Goal: Find specific page/section: Find specific page/section

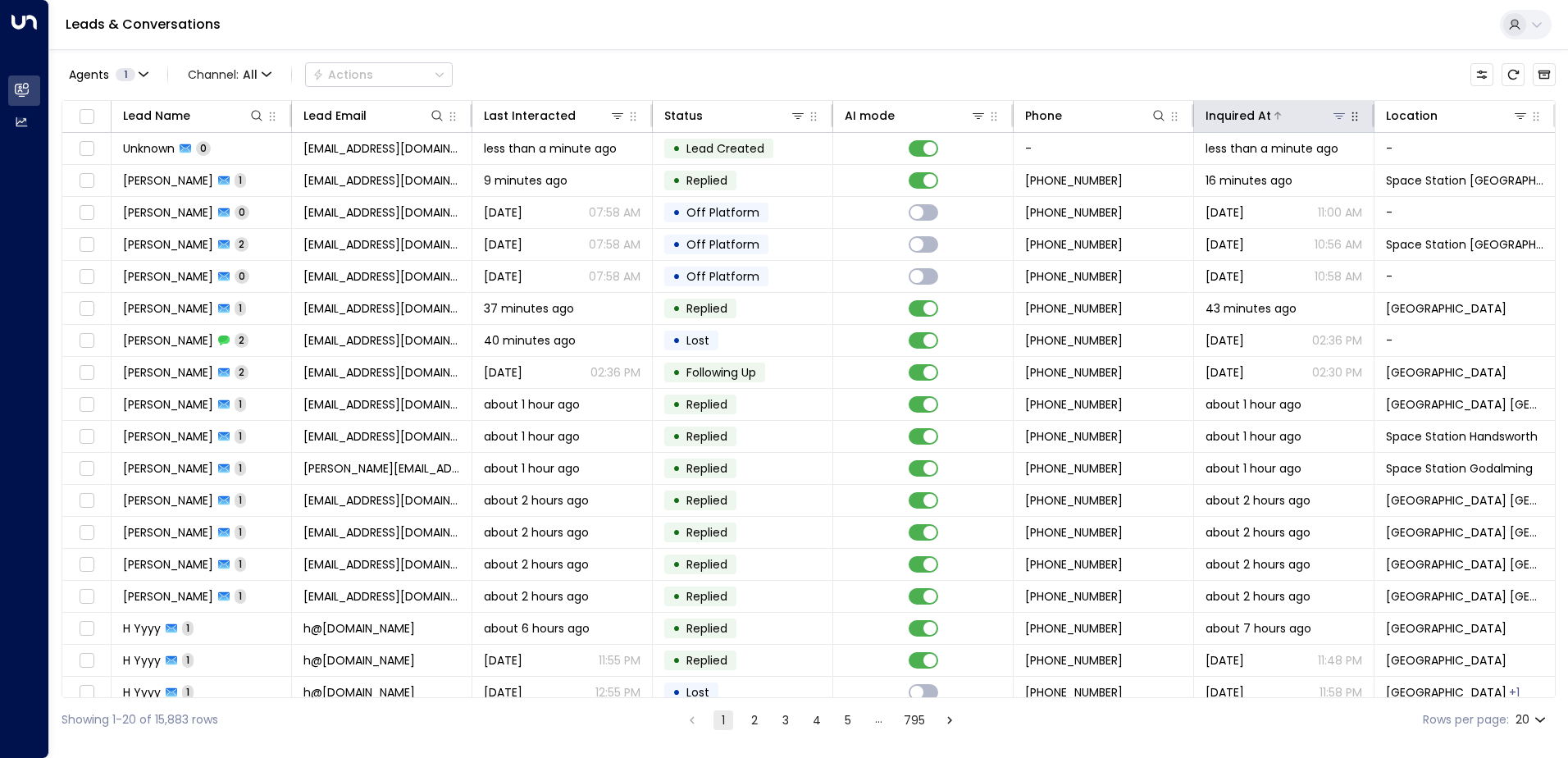
click at [1332, 120] on icon at bounding box center [1338, 115] width 13 height 13
click at [1304, 65] on div "Agents 1 Channel: All Actions" at bounding box center [808, 74] width 1494 height 34
click at [1514, 119] on icon at bounding box center [1520, 115] width 13 height 13
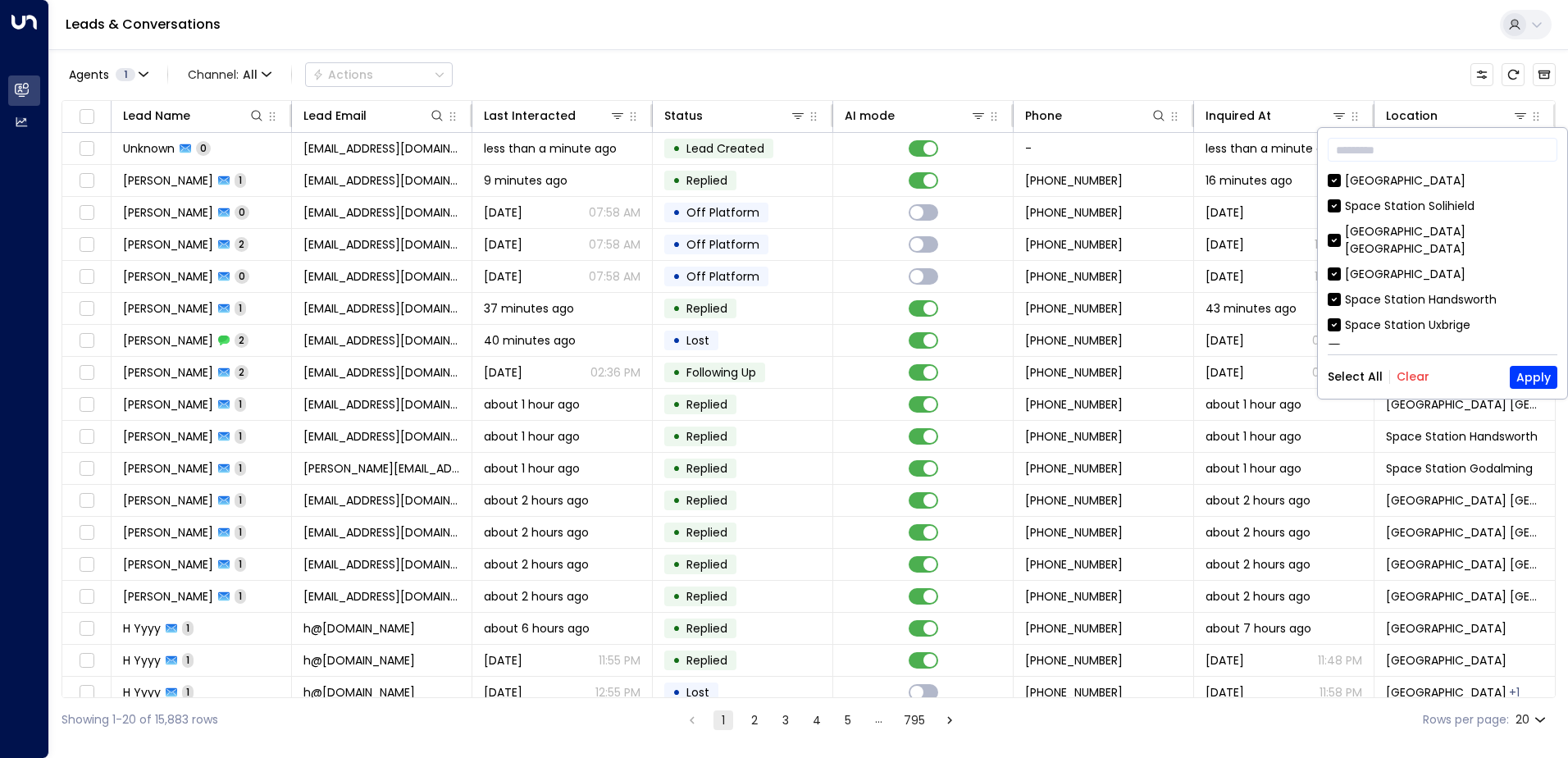
click at [1415, 379] on button "Clear" at bounding box center [1412, 376] width 33 height 13
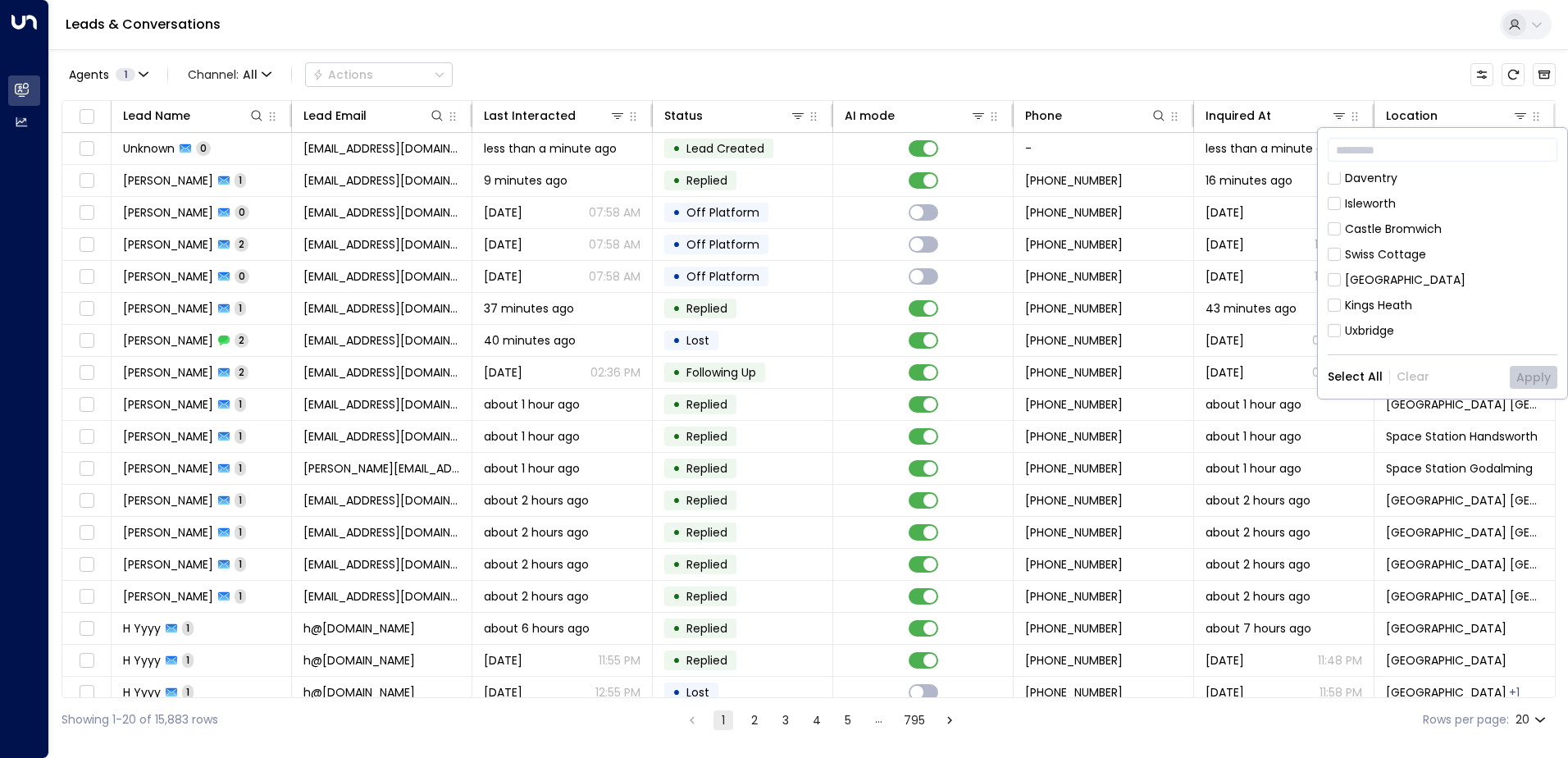
scroll to position [328, 0]
click at [1382, 303] on div "Castle Bromwich" at bounding box center [1394, 310] width 97 height 17
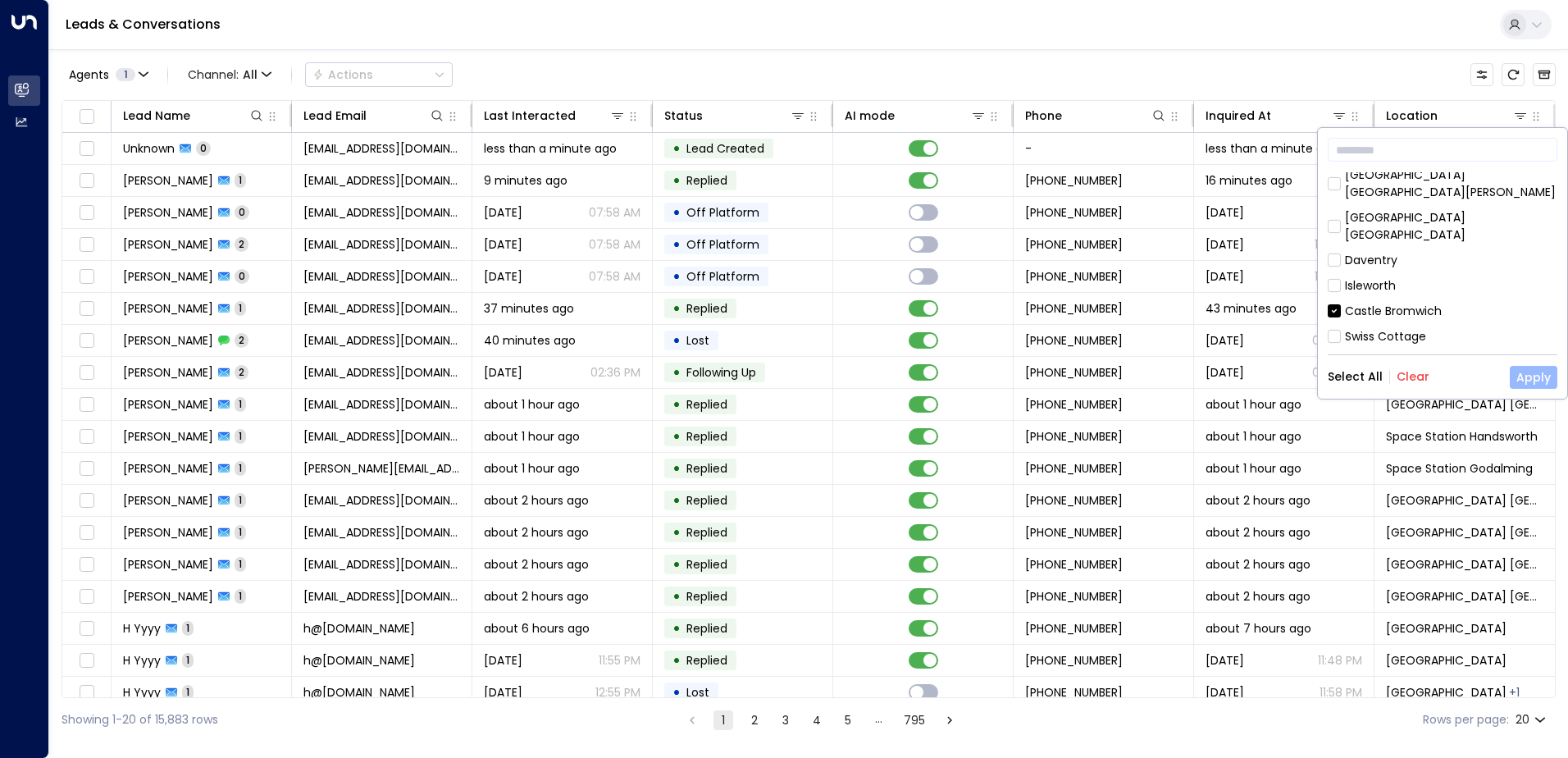
click at [1516, 371] on button "Apply" at bounding box center [1534, 377] width 47 height 23
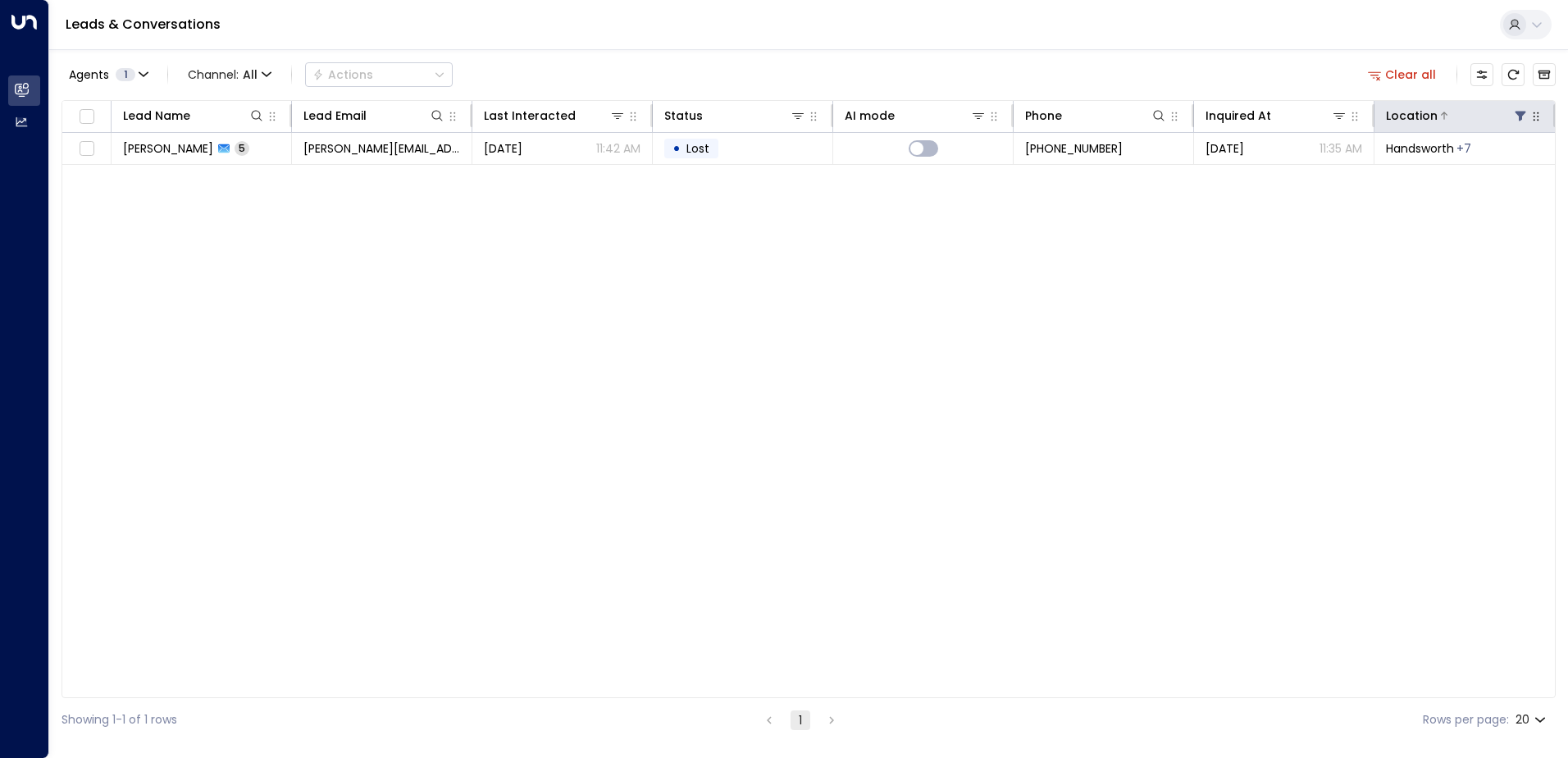
click at [1514, 110] on button at bounding box center [1521, 115] width 17 height 17
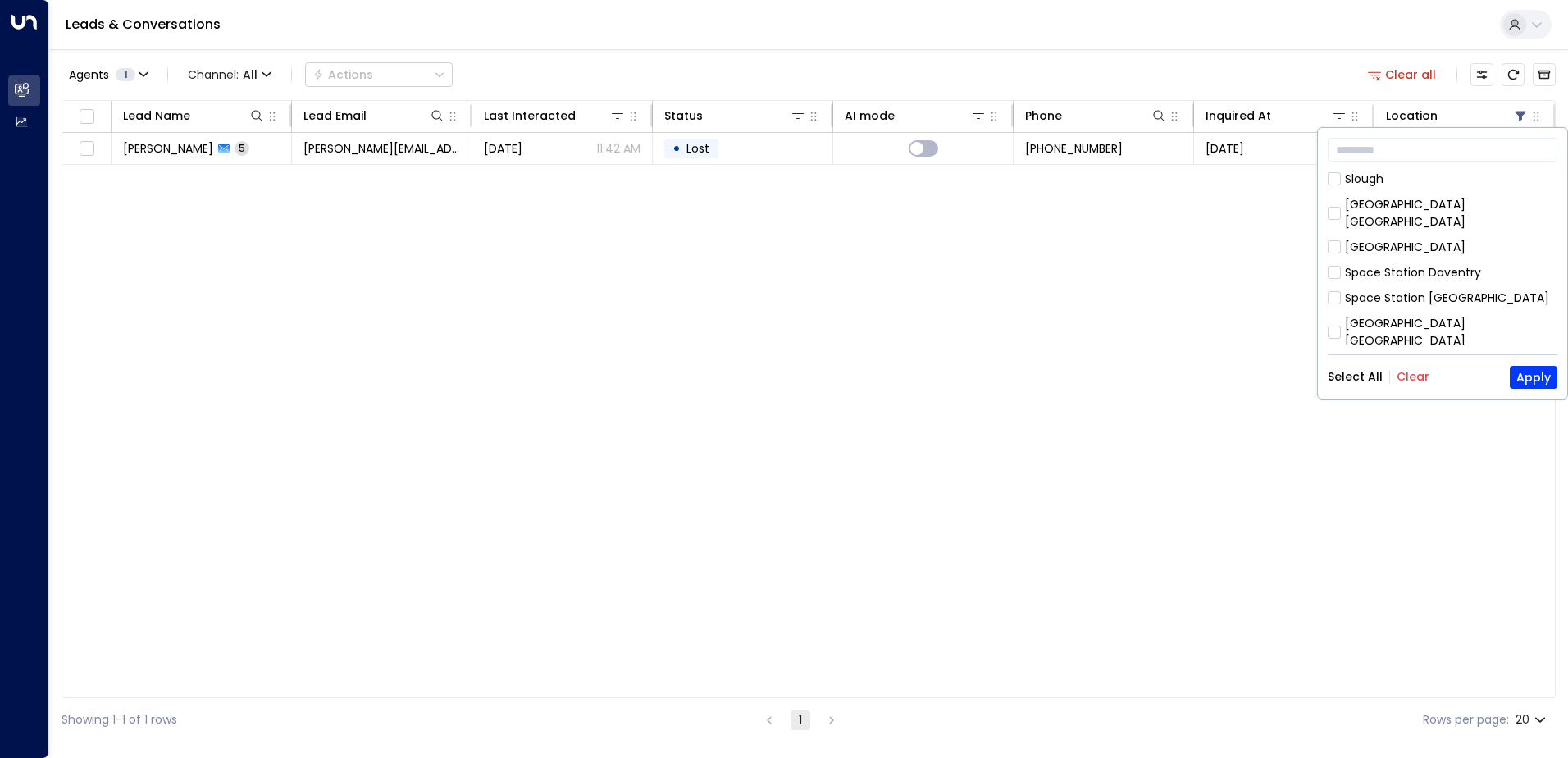
scroll to position [857, 0]
click at [1398, 343] on div "[GEOGRAPHIC_DATA] [GEOGRAPHIC_DATA]" at bounding box center [1452, 360] width 213 height 34
click at [1533, 371] on button "Apply" at bounding box center [1534, 377] width 47 height 23
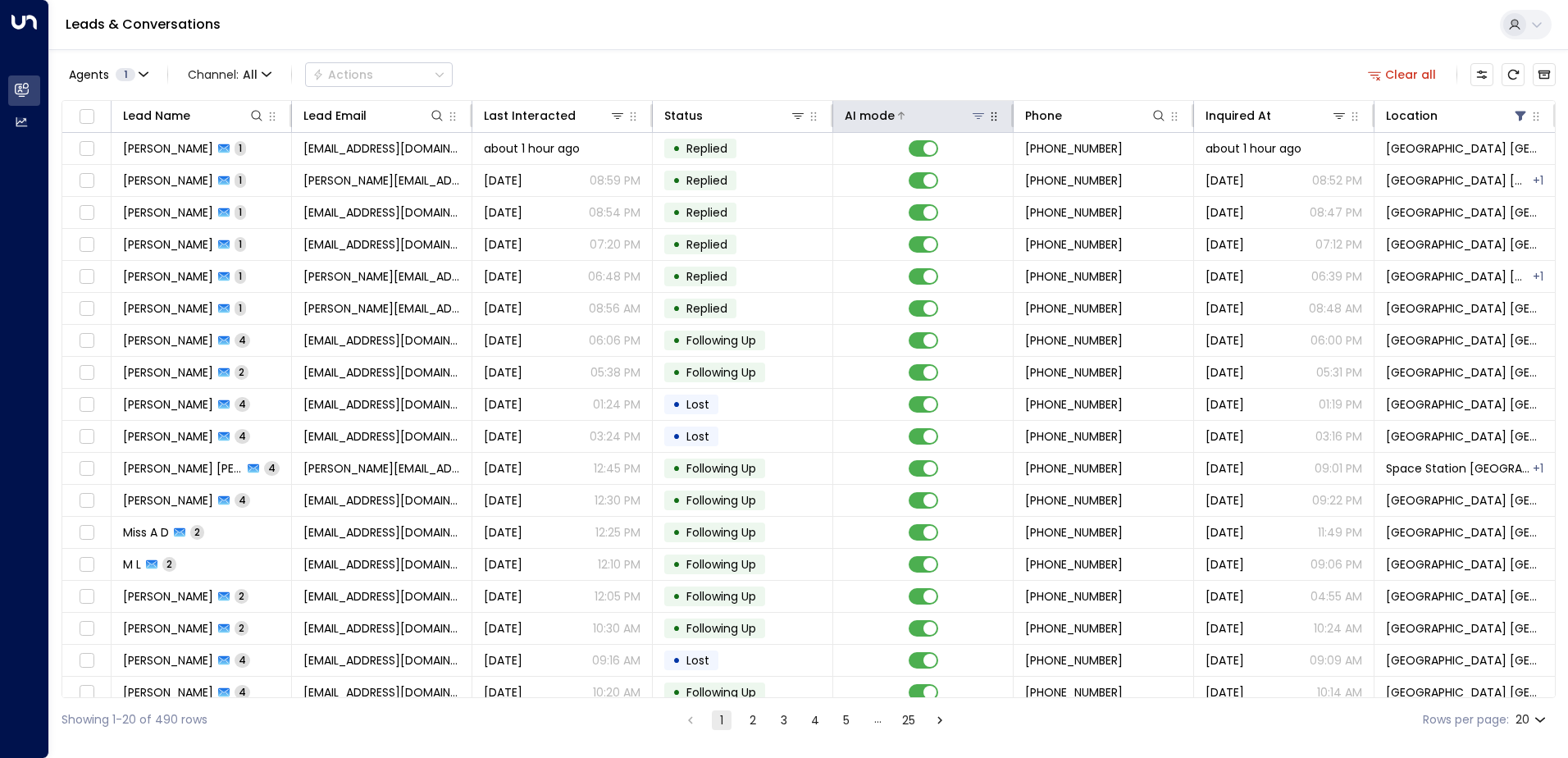
click at [972, 114] on icon at bounding box center [978, 115] width 13 height 13
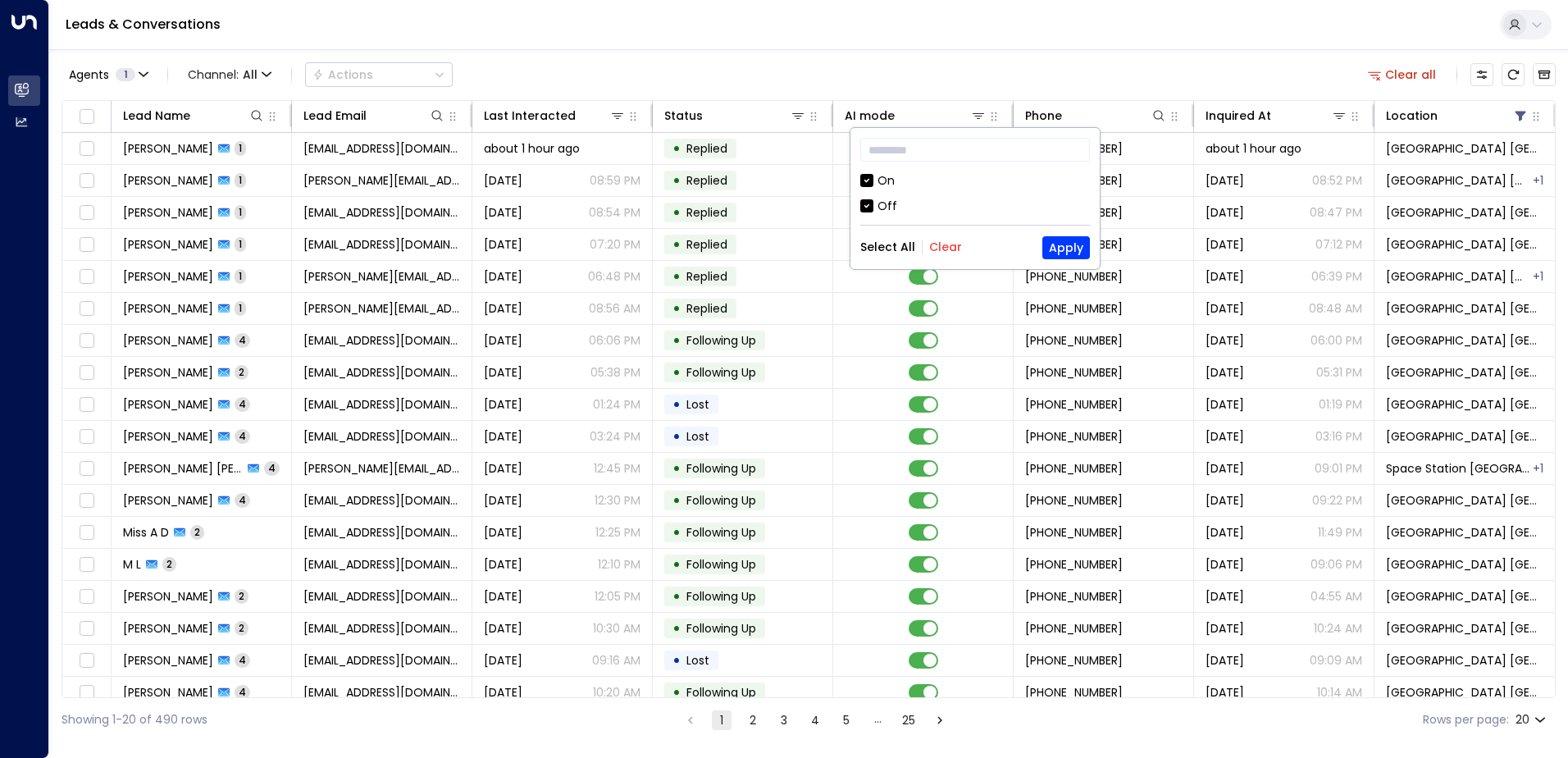
click at [873, 203] on div "Off" at bounding box center [975, 206] width 230 height 17
click at [1068, 248] on button "Apply" at bounding box center [1066, 247] width 47 height 23
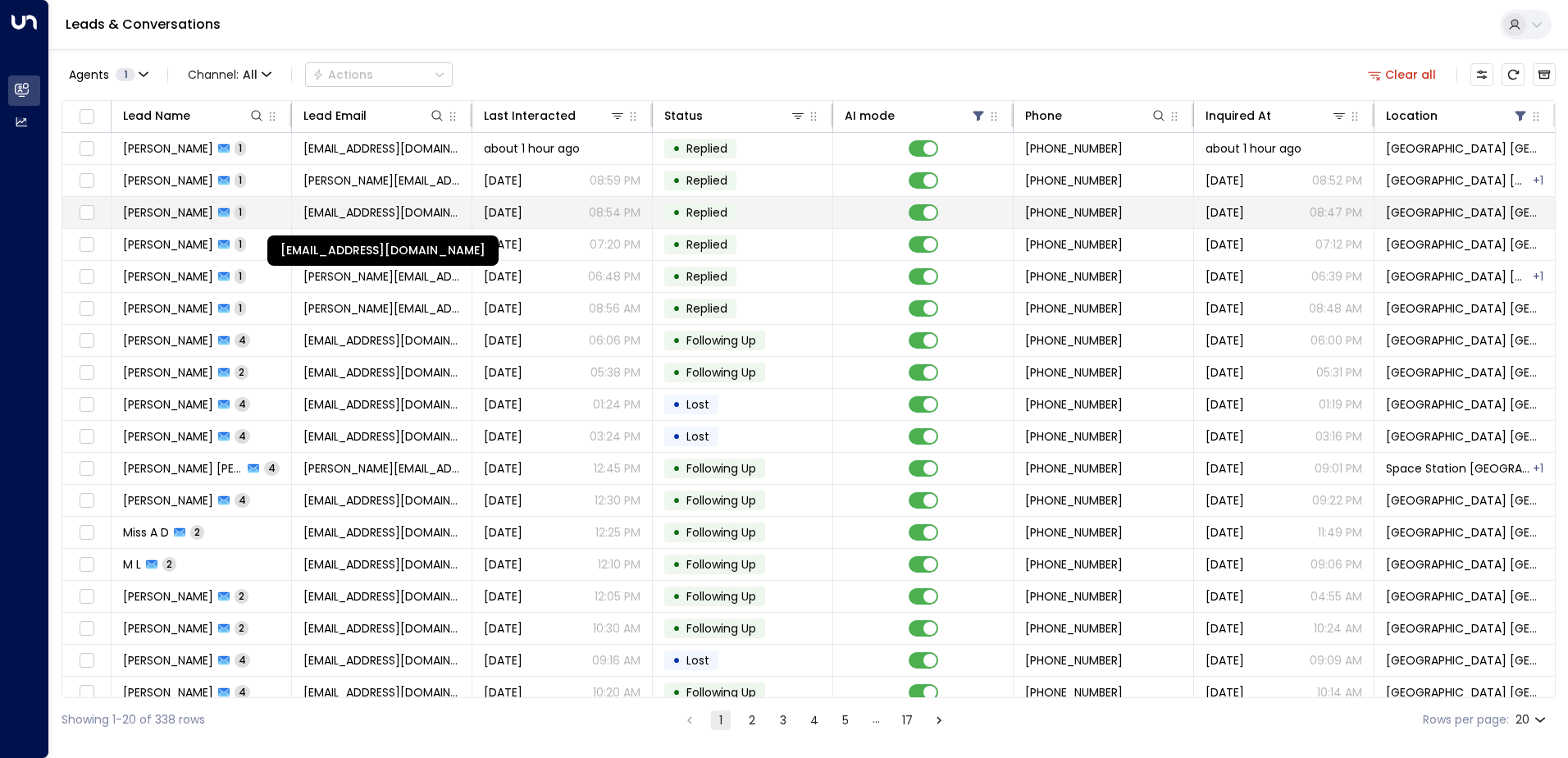
click at [378, 216] on span "[EMAIL_ADDRESS][DOMAIN_NAME]" at bounding box center [381, 212] width 157 height 17
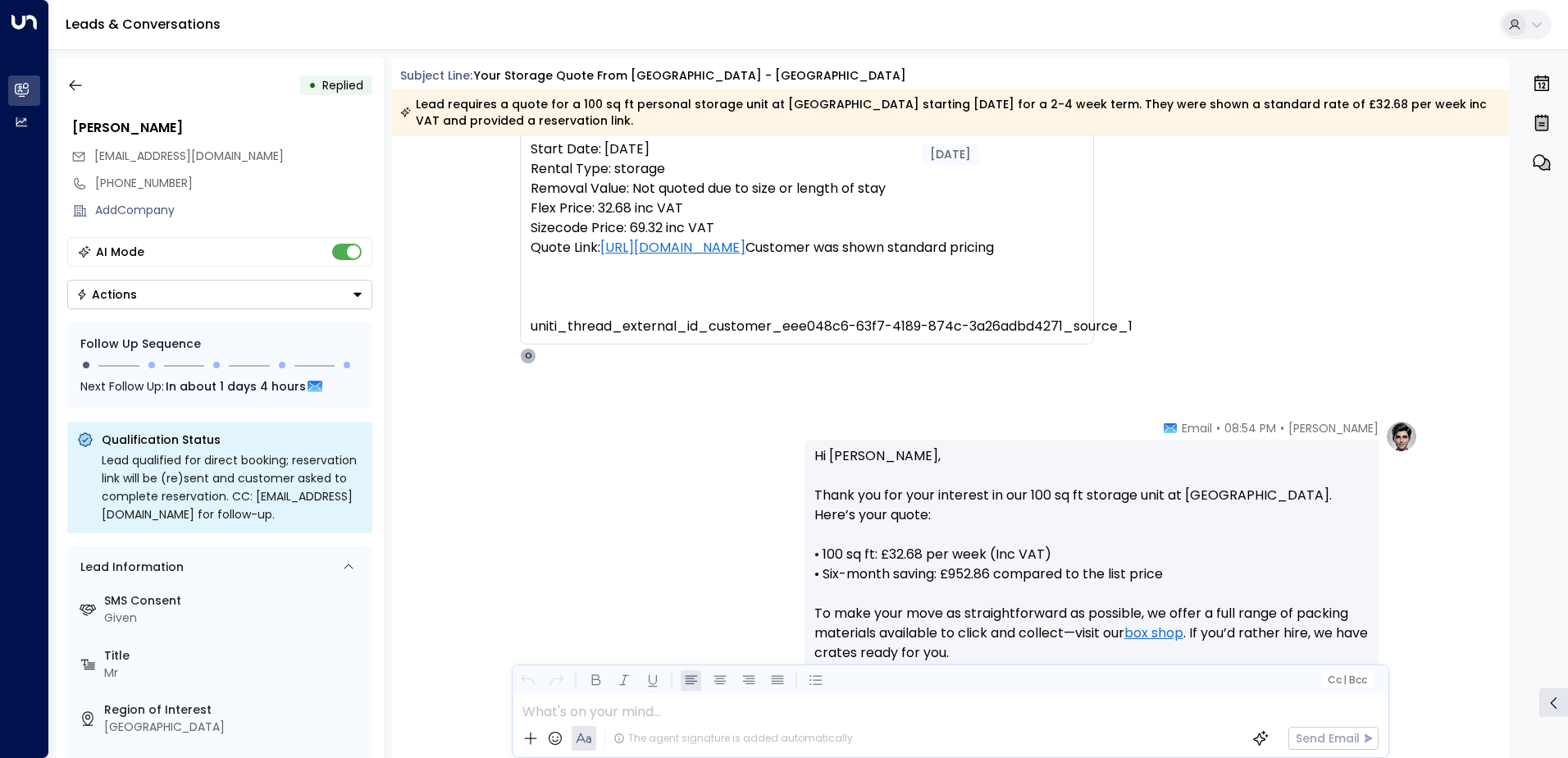
scroll to position [410, 0]
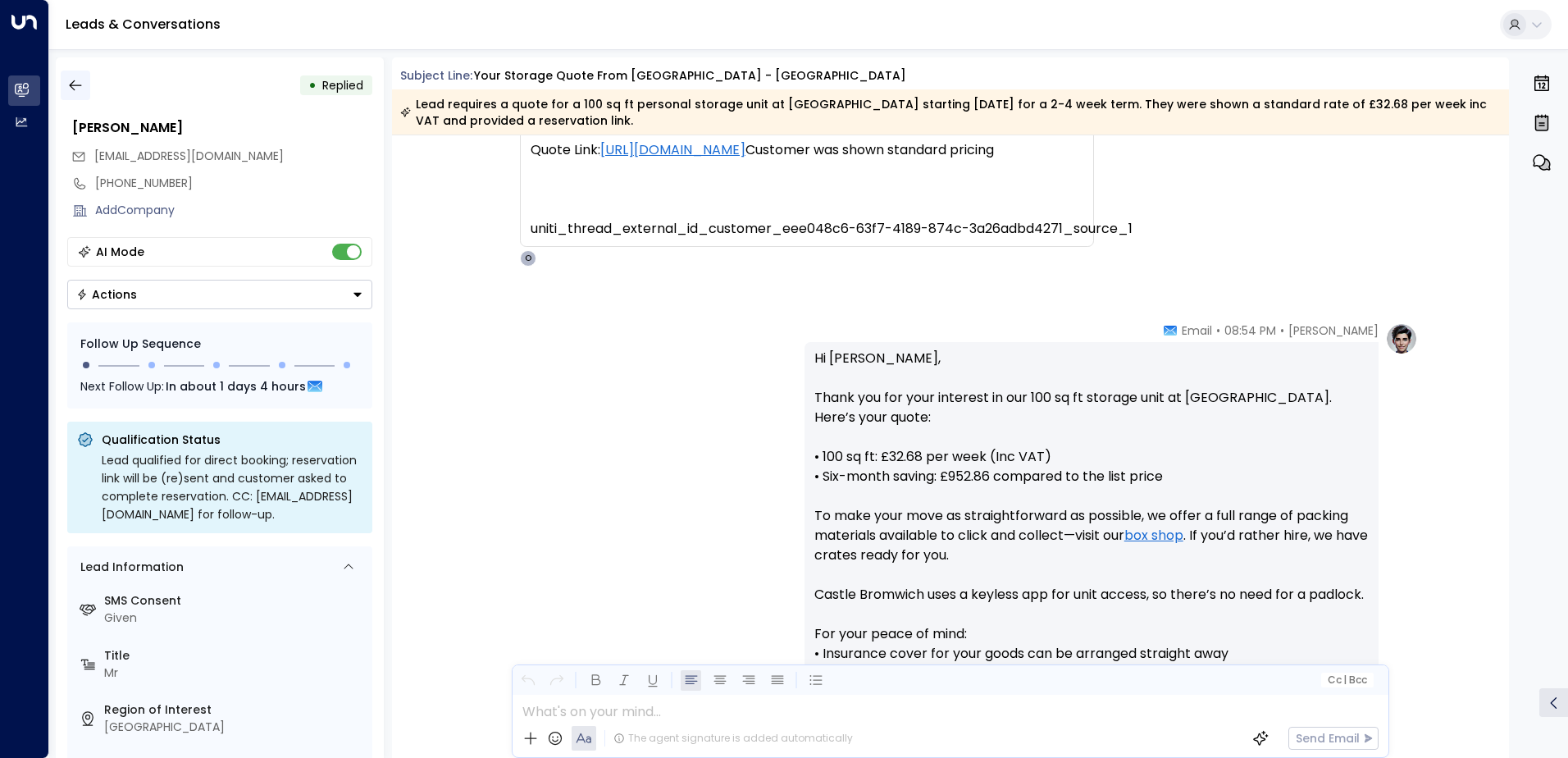
click at [75, 86] on icon "button" at bounding box center [75, 86] width 12 height 11
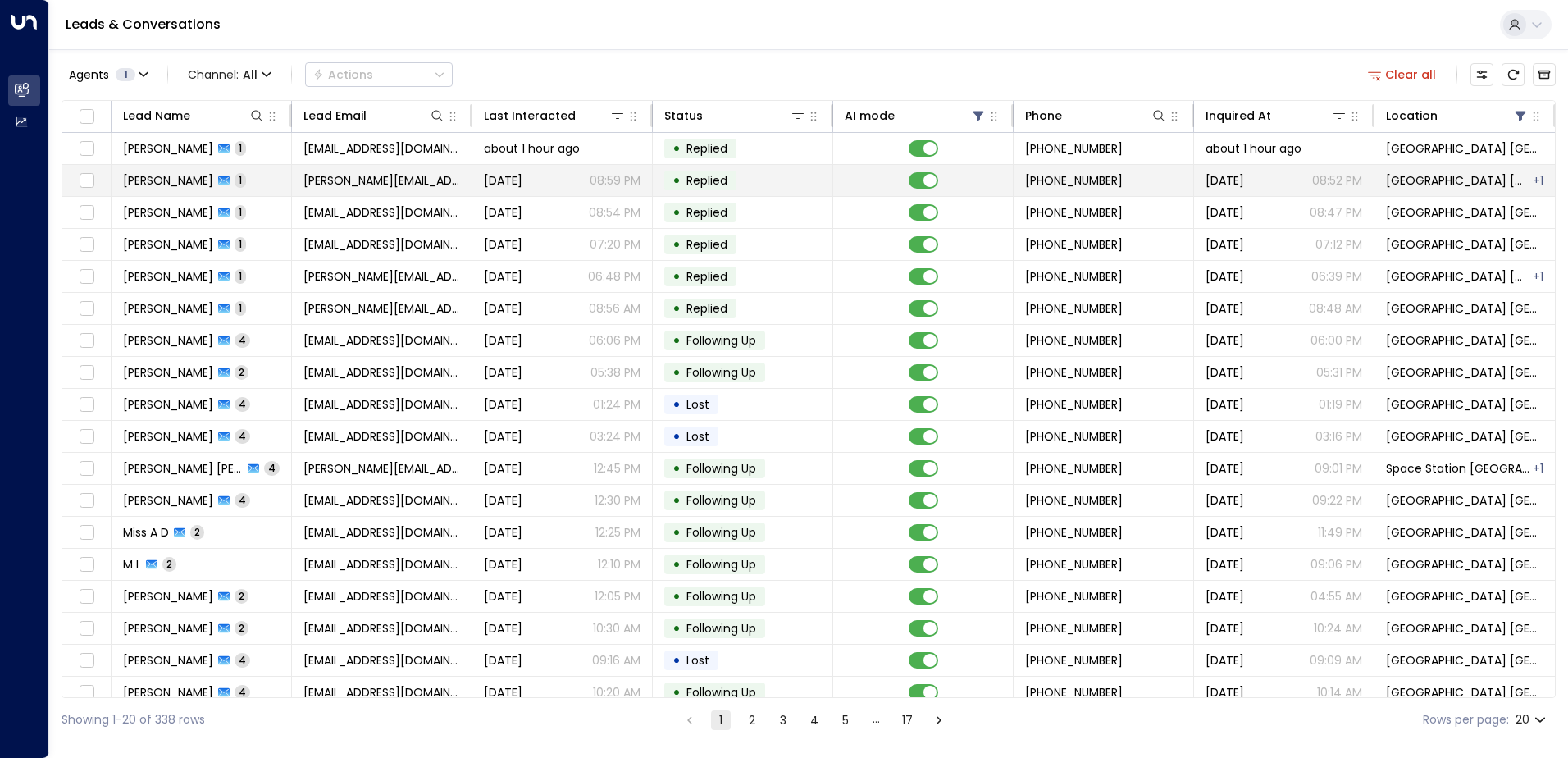
click at [349, 185] on span "[PERSON_NAME][EMAIL_ADDRESS][PERSON_NAME][DOMAIN_NAME]" at bounding box center [381, 180] width 157 height 17
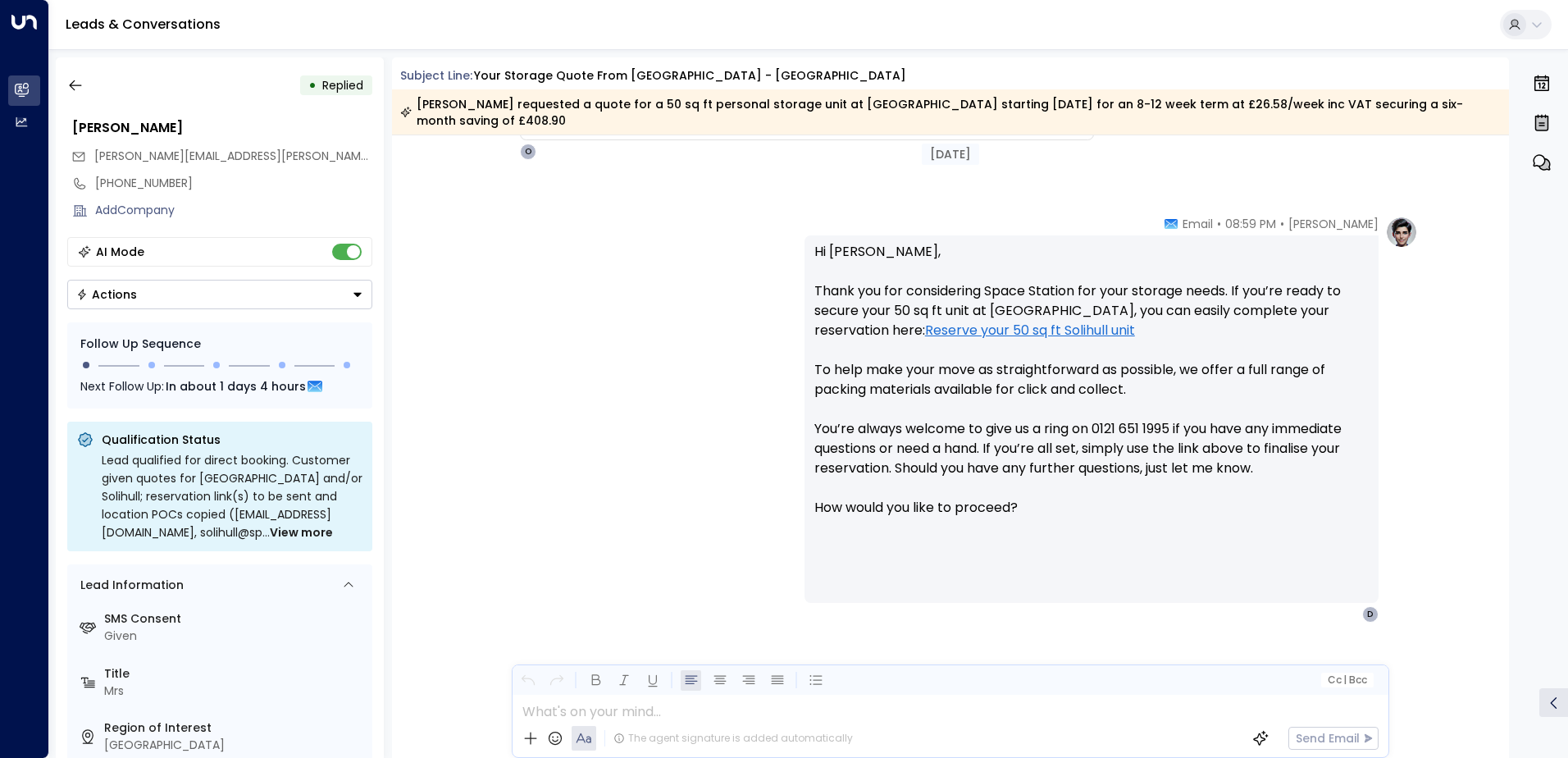
scroll to position [529, 0]
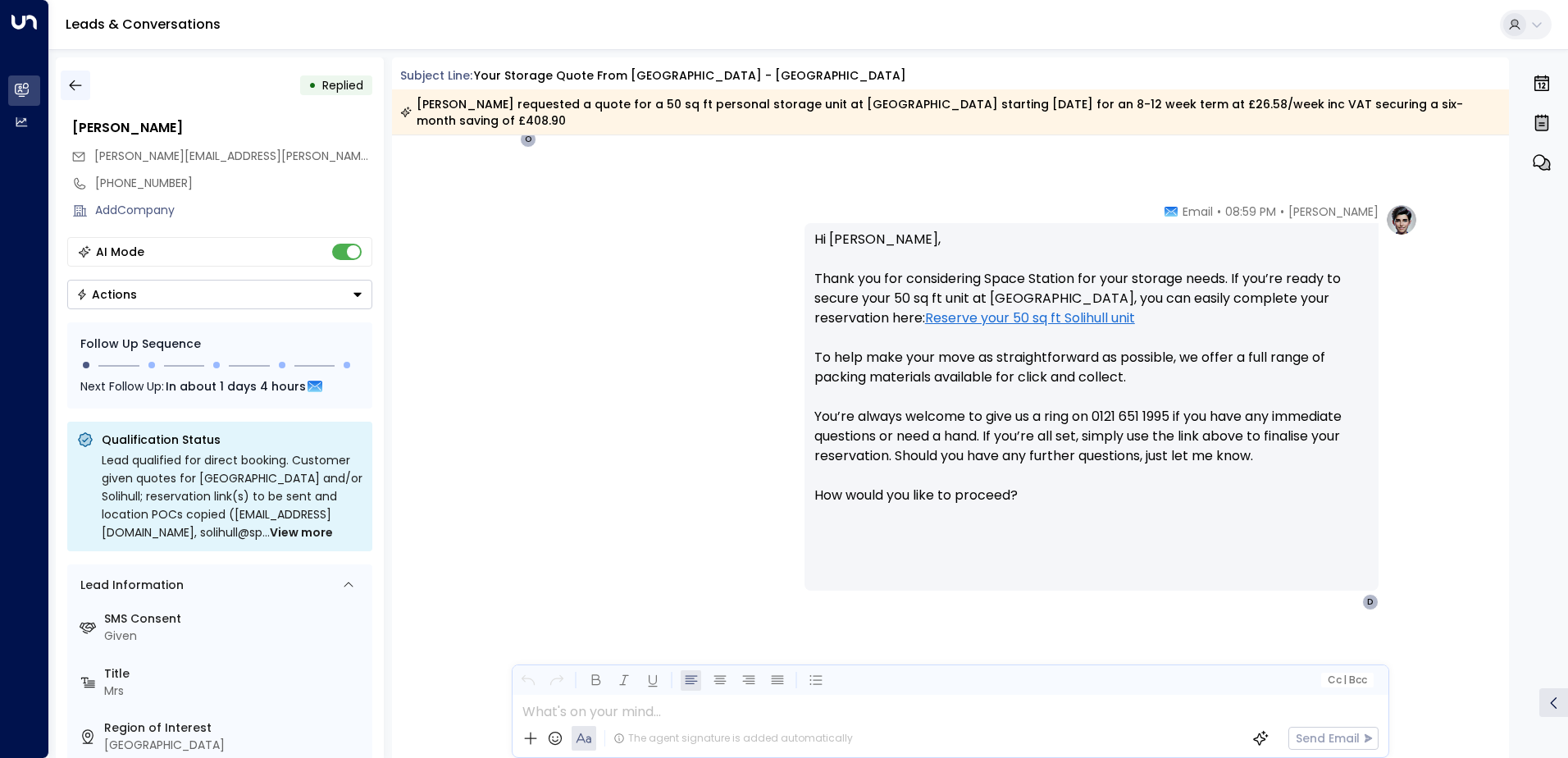
click at [85, 96] on button "button" at bounding box center [76, 86] width 30 height 30
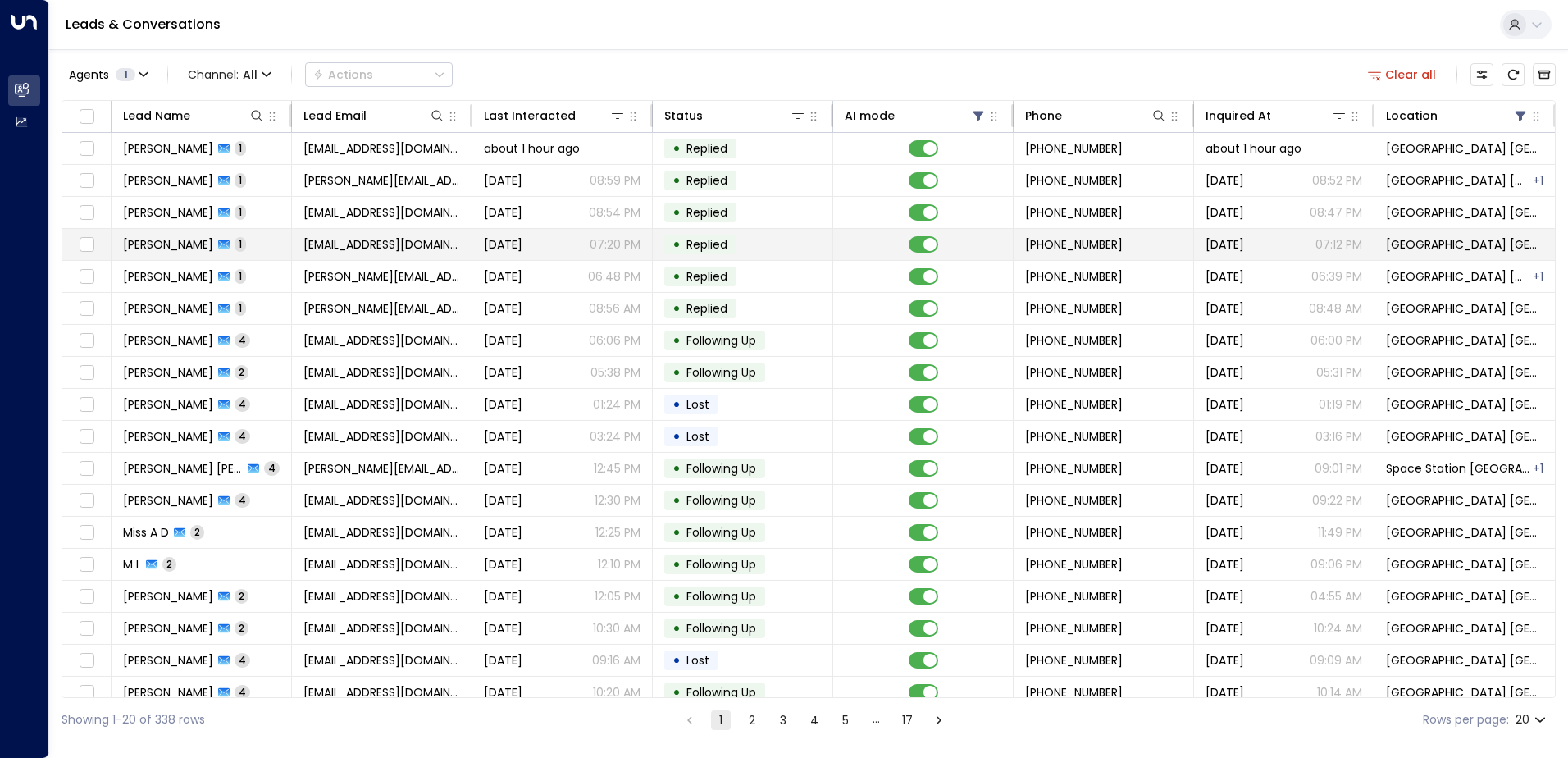
click at [336, 234] on td "[EMAIL_ADDRESS][DOMAIN_NAME]" at bounding box center [381, 244] width 180 height 32
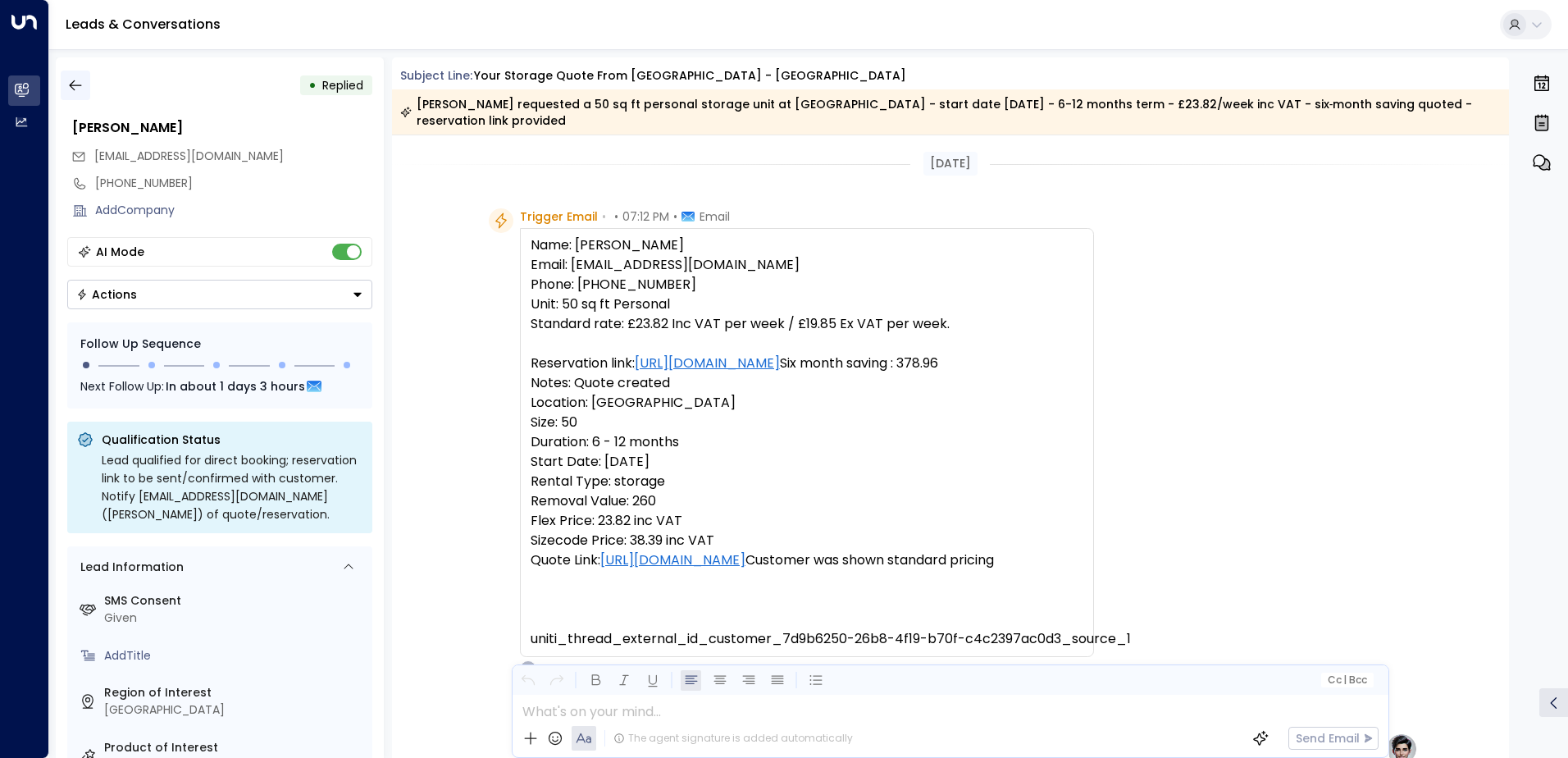
click at [74, 81] on icon "button" at bounding box center [75, 86] width 12 height 11
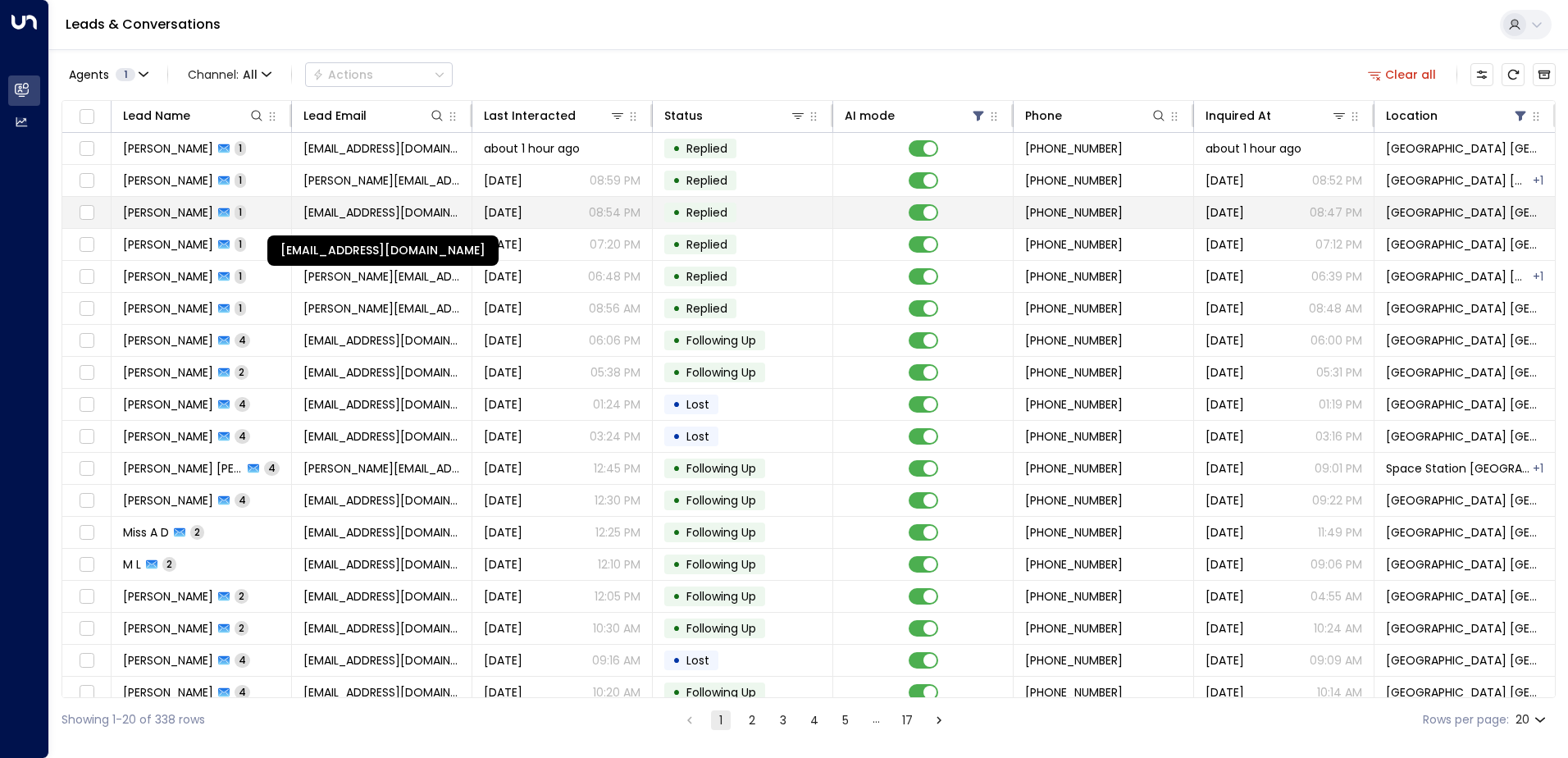
click at [346, 216] on span "[EMAIL_ADDRESS][DOMAIN_NAME]" at bounding box center [381, 212] width 157 height 17
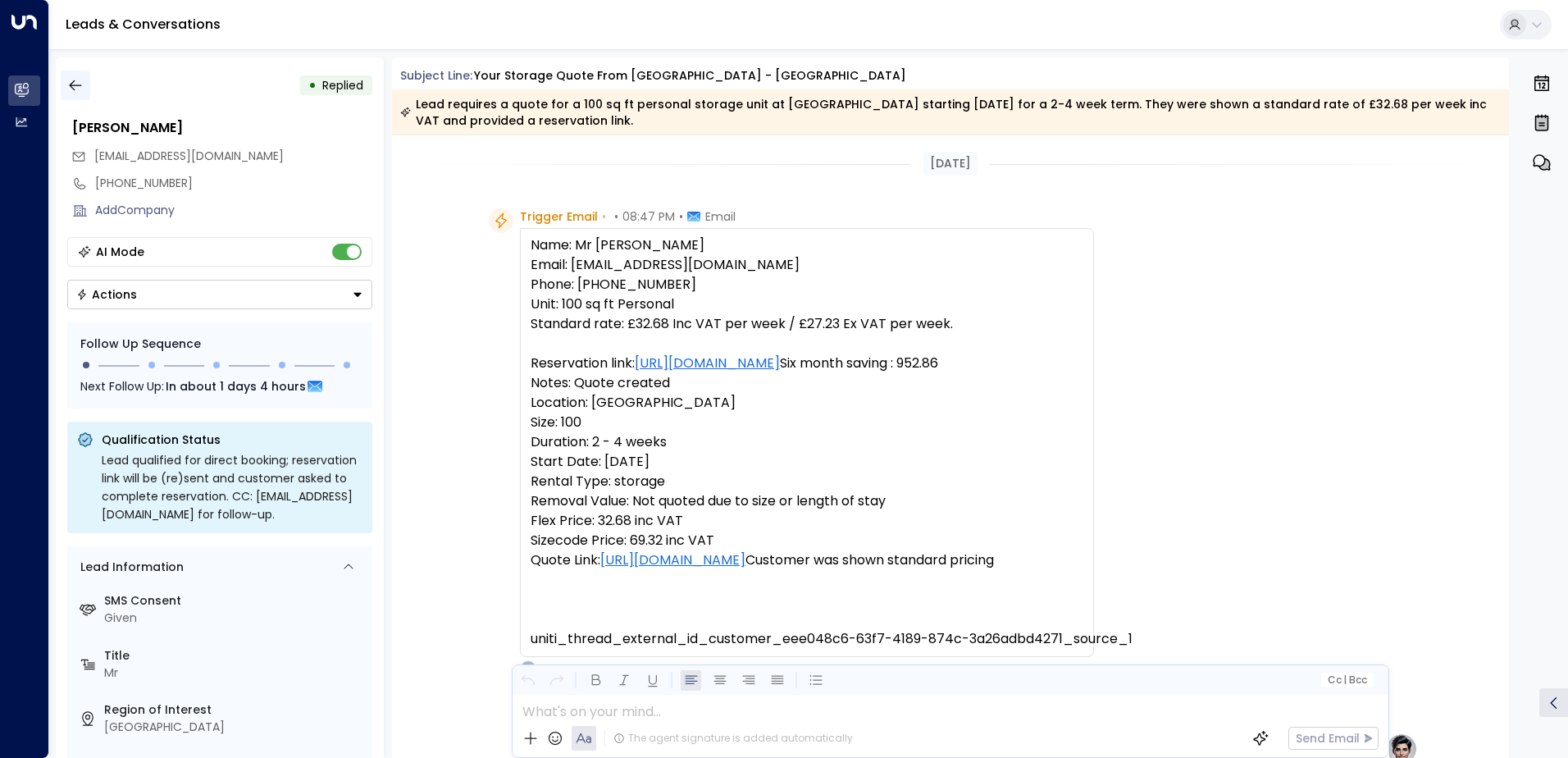
click at [76, 80] on icon "button" at bounding box center [75, 85] width 17 height 17
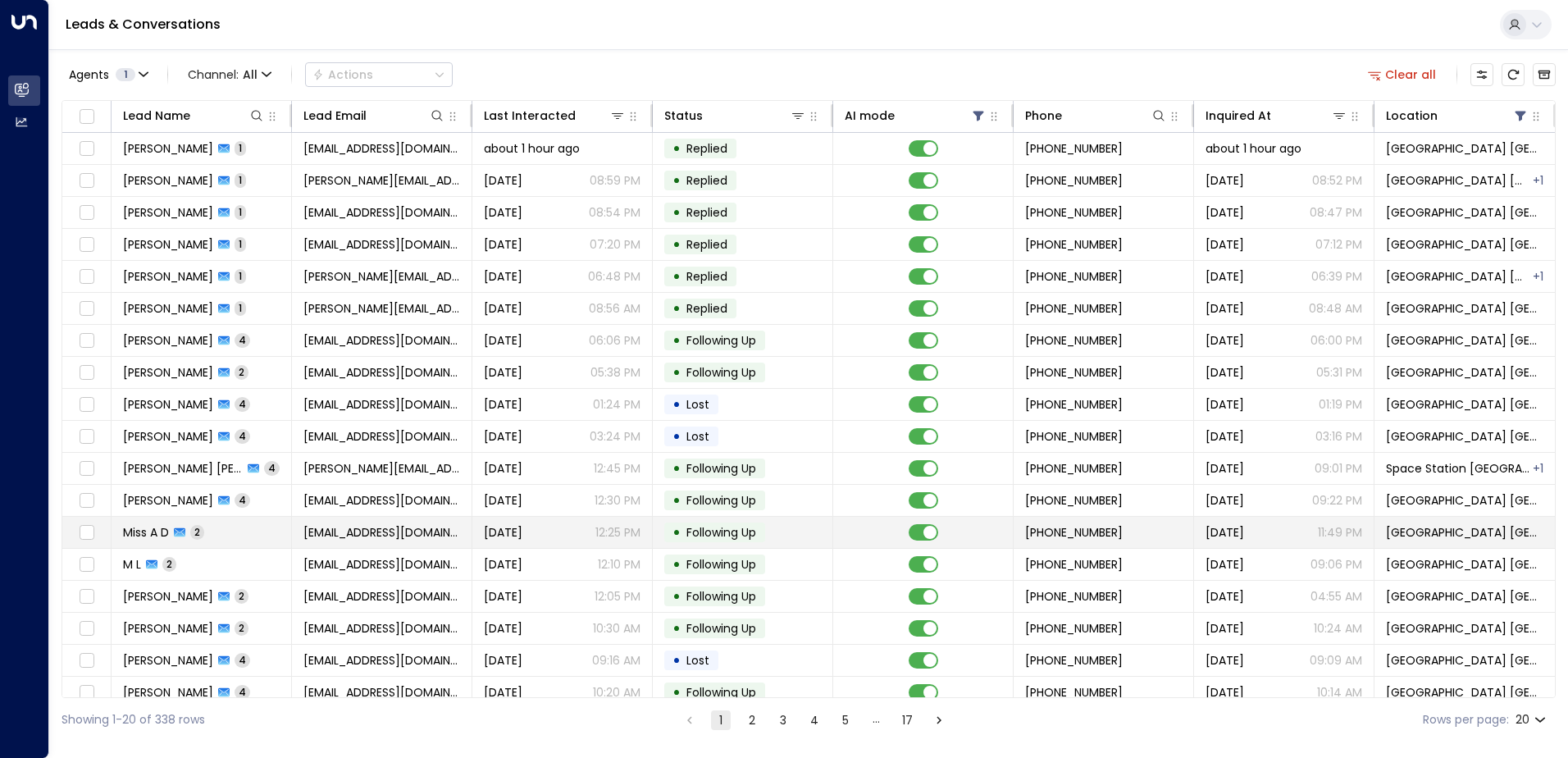
scroll to position [81, 0]
